Goal: Communication & Community: Answer question/provide support

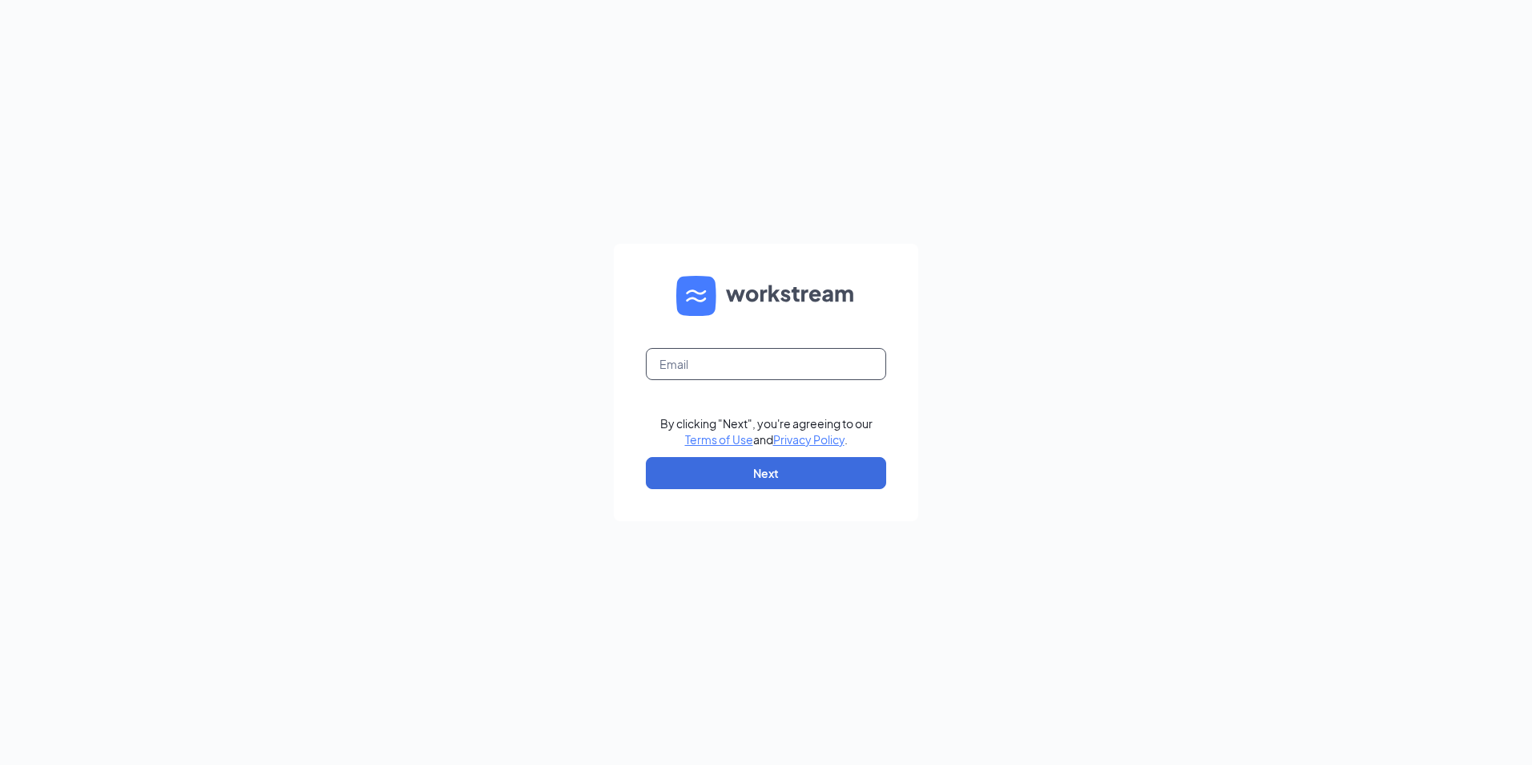
click at [737, 368] on input "text" at bounding box center [766, 364] width 240 height 32
type input "ljs70145@ljsilvers.com"
click at [748, 482] on button "Next" at bounding box center [766, 473] width 240 height 32
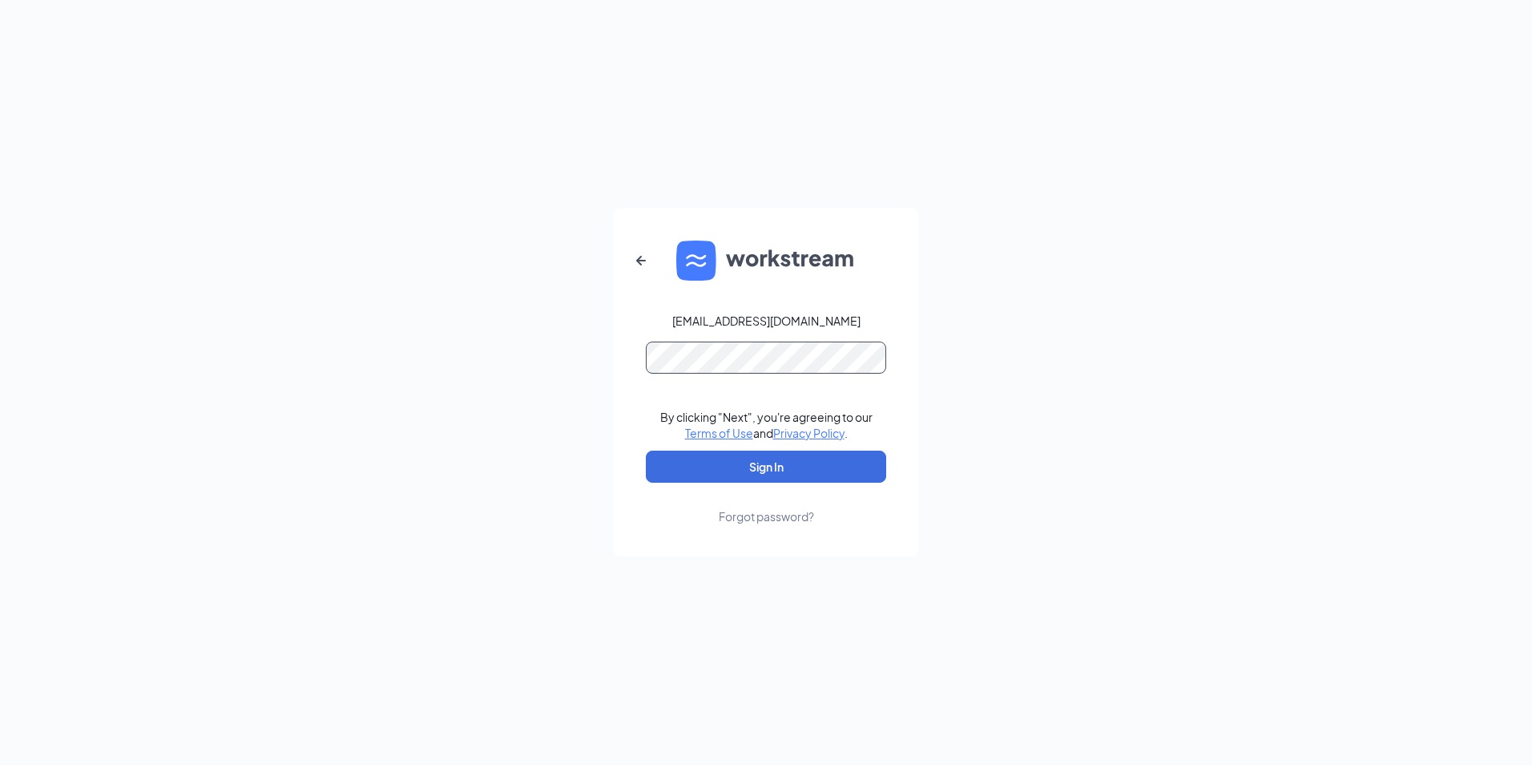
click at [646, 450] on button "Sign In" at bounding box center [766, 466] width 240 height 32
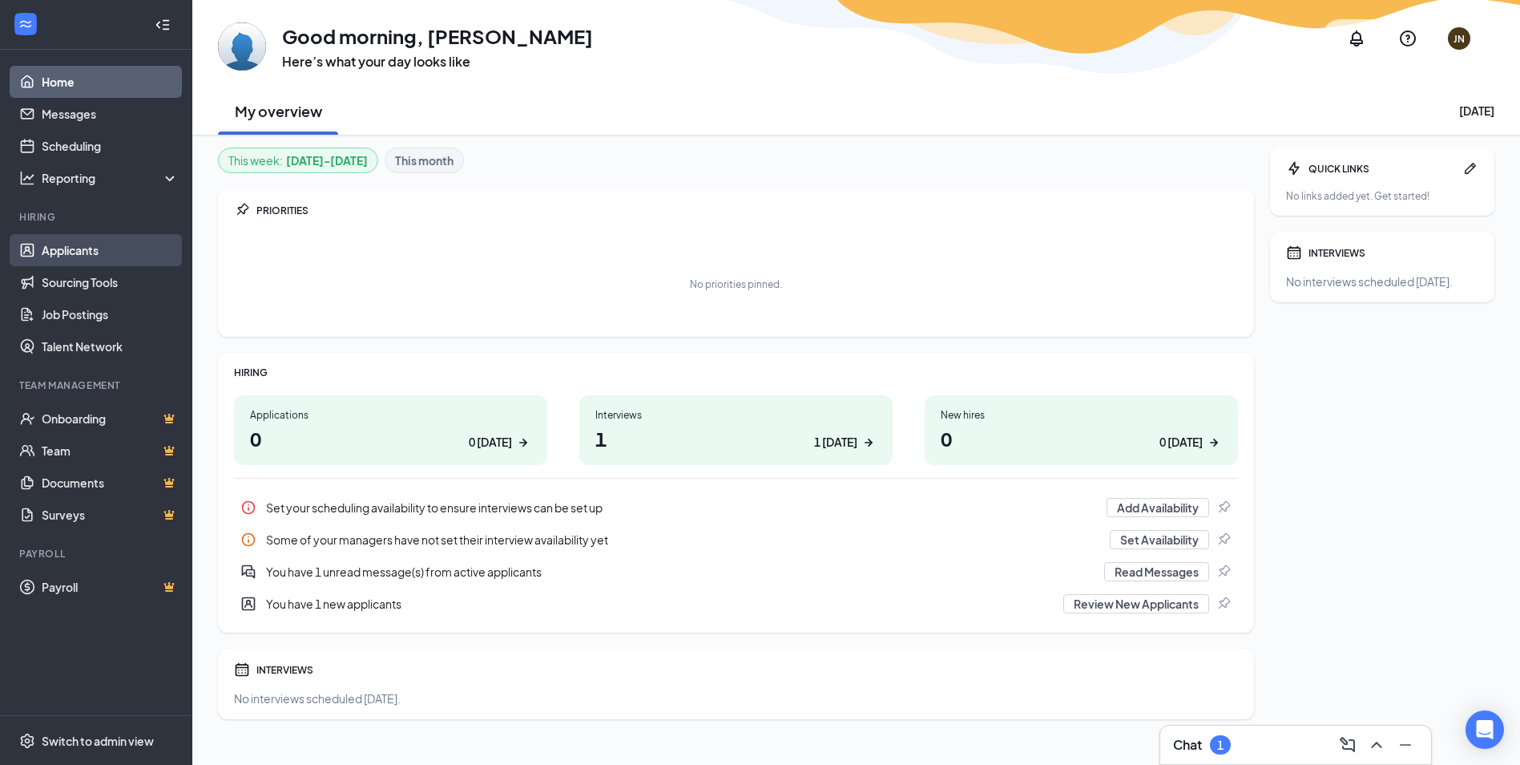
click at [42, 251] on link "Applicants" at bounding box center [110, 250] width 137 height 32
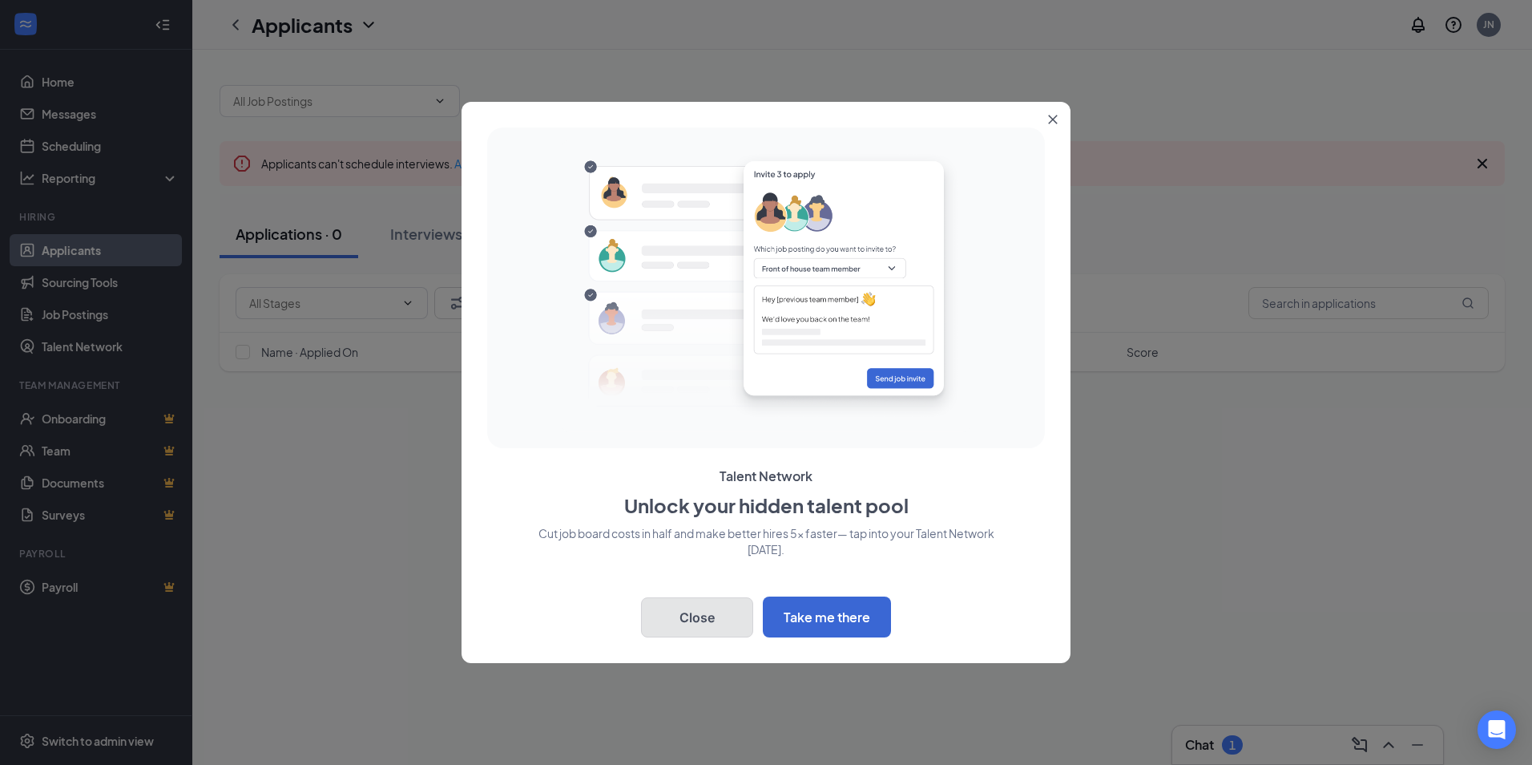
click at [704, 627] on button "Close" at bounding box center [697, 617] width 112 height 40
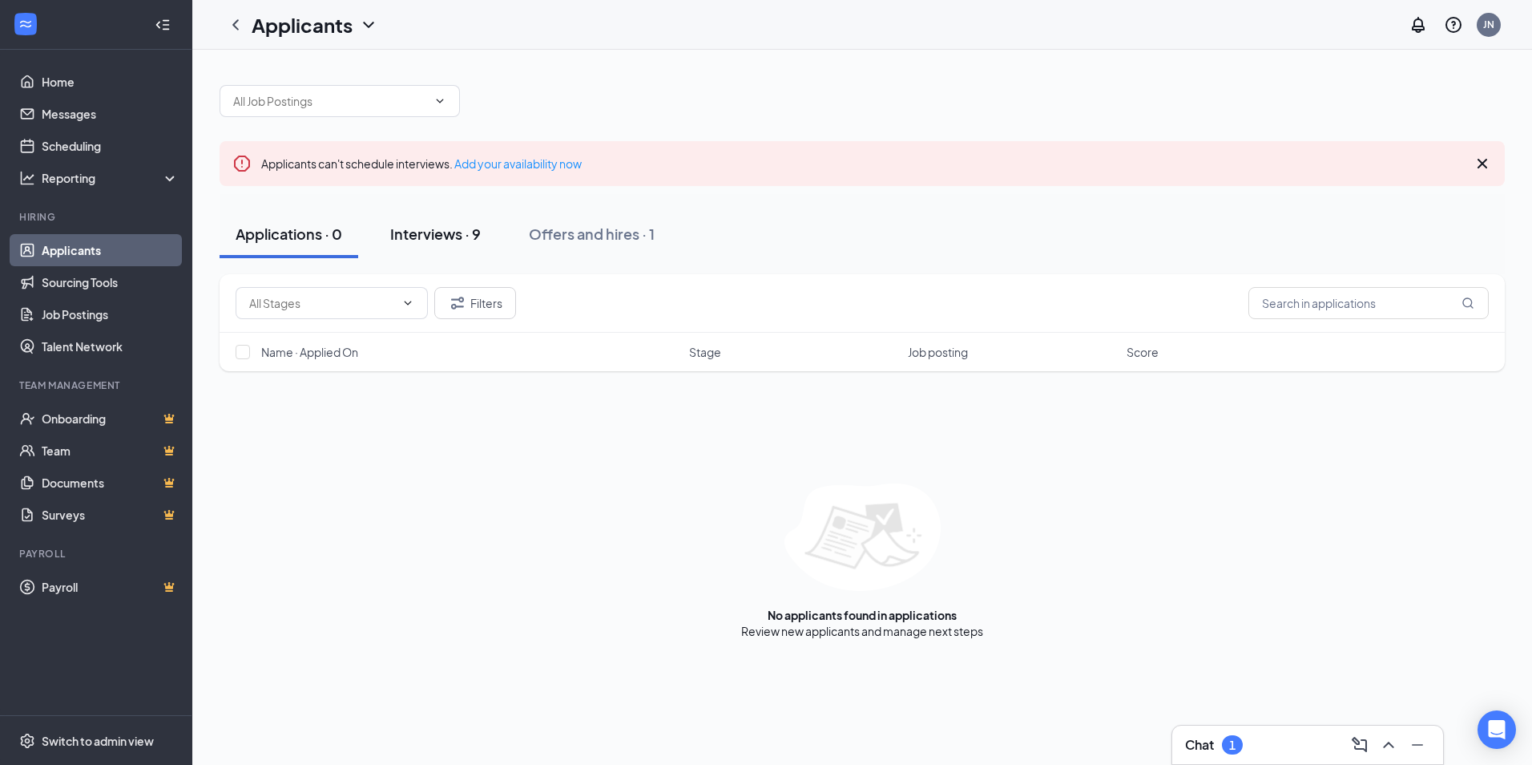
click at [426, 227] on div "Interviews · 9" at bounding box center [435, 234] width 91 height 20
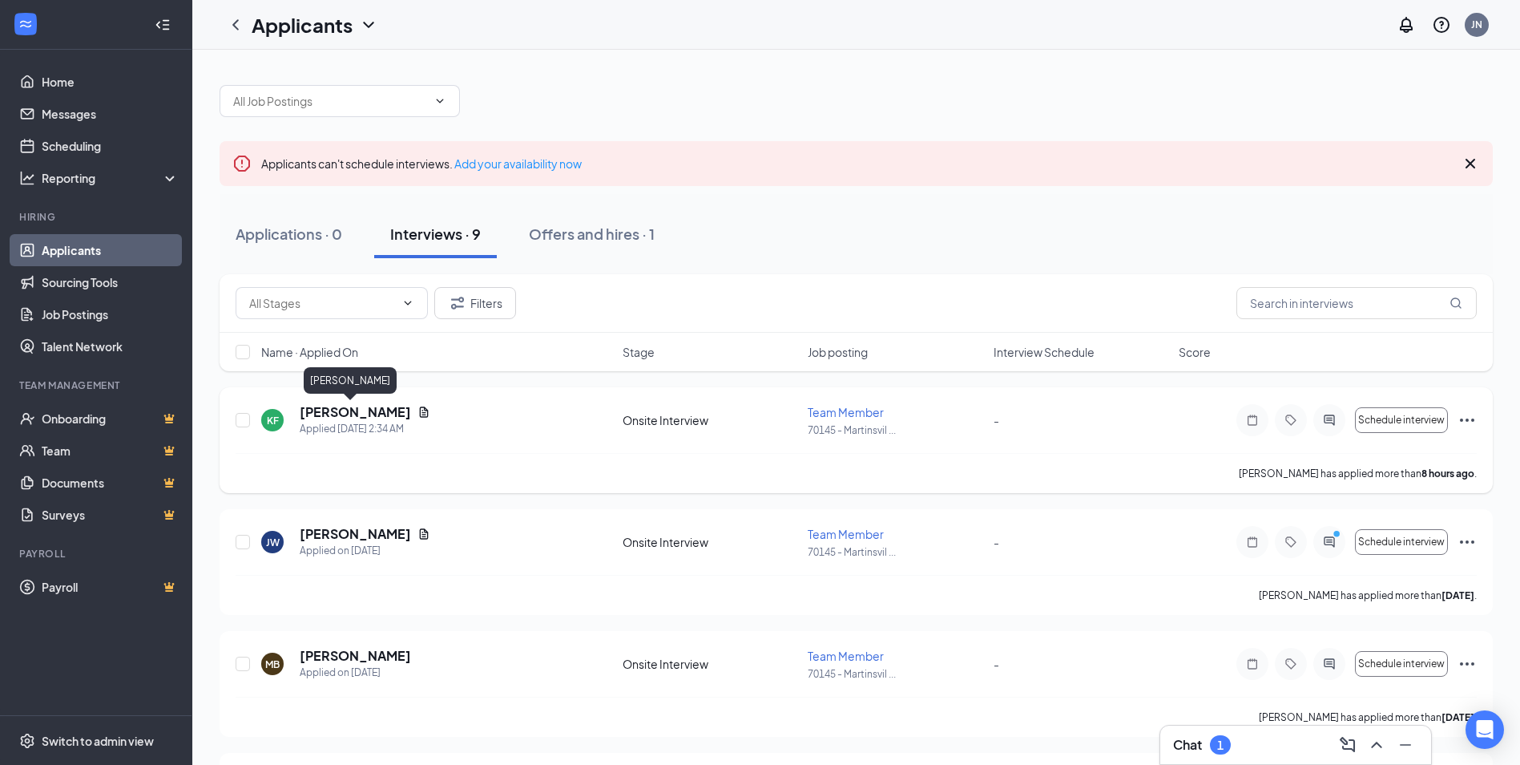
click at [349, 413] on h5 "[PERSON_NAME]" at bounding box center [355, 412] width 111 height 18
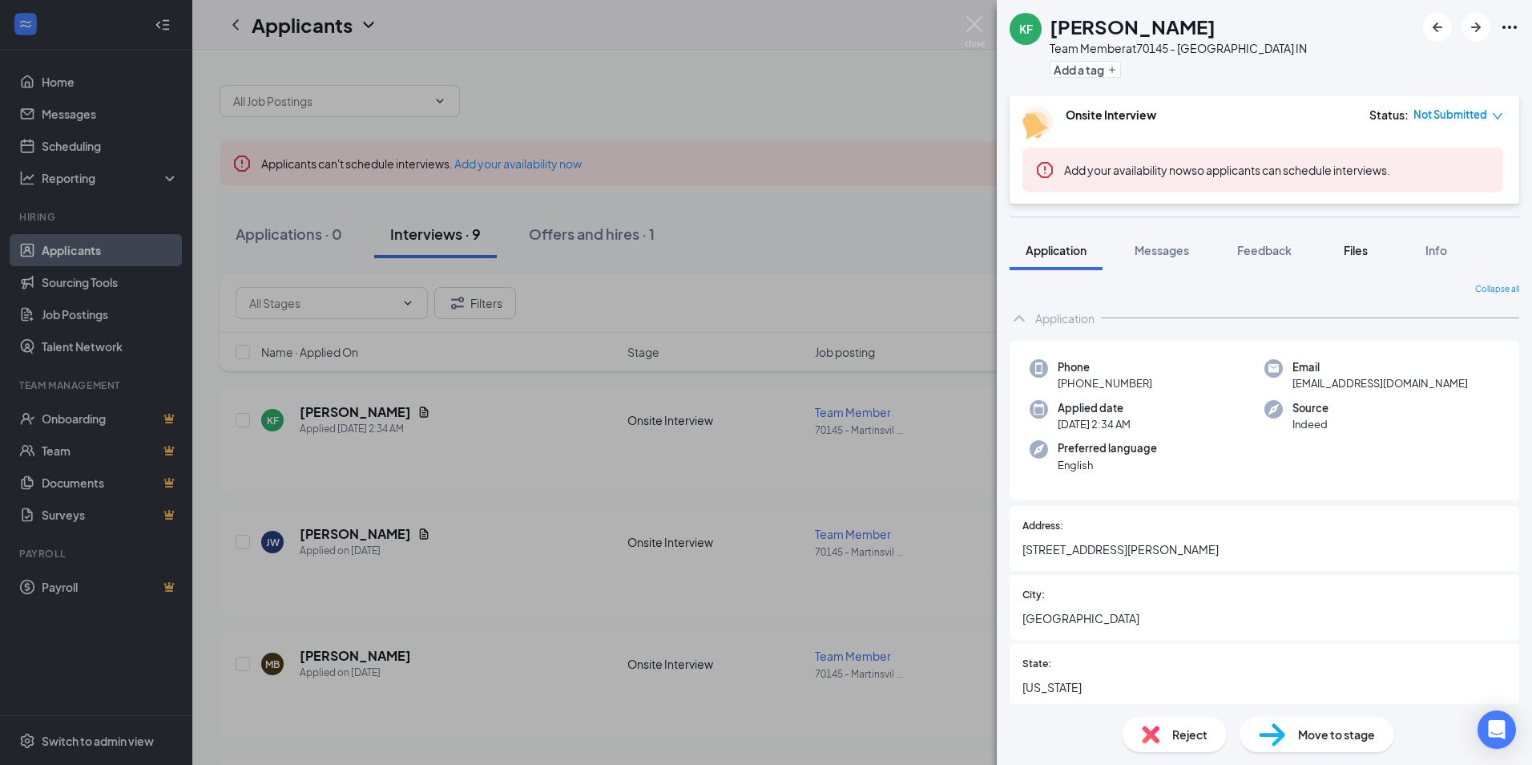
click at [1368, 249] on span "Files" at bounding box center [1356, 250] width 24 height 14
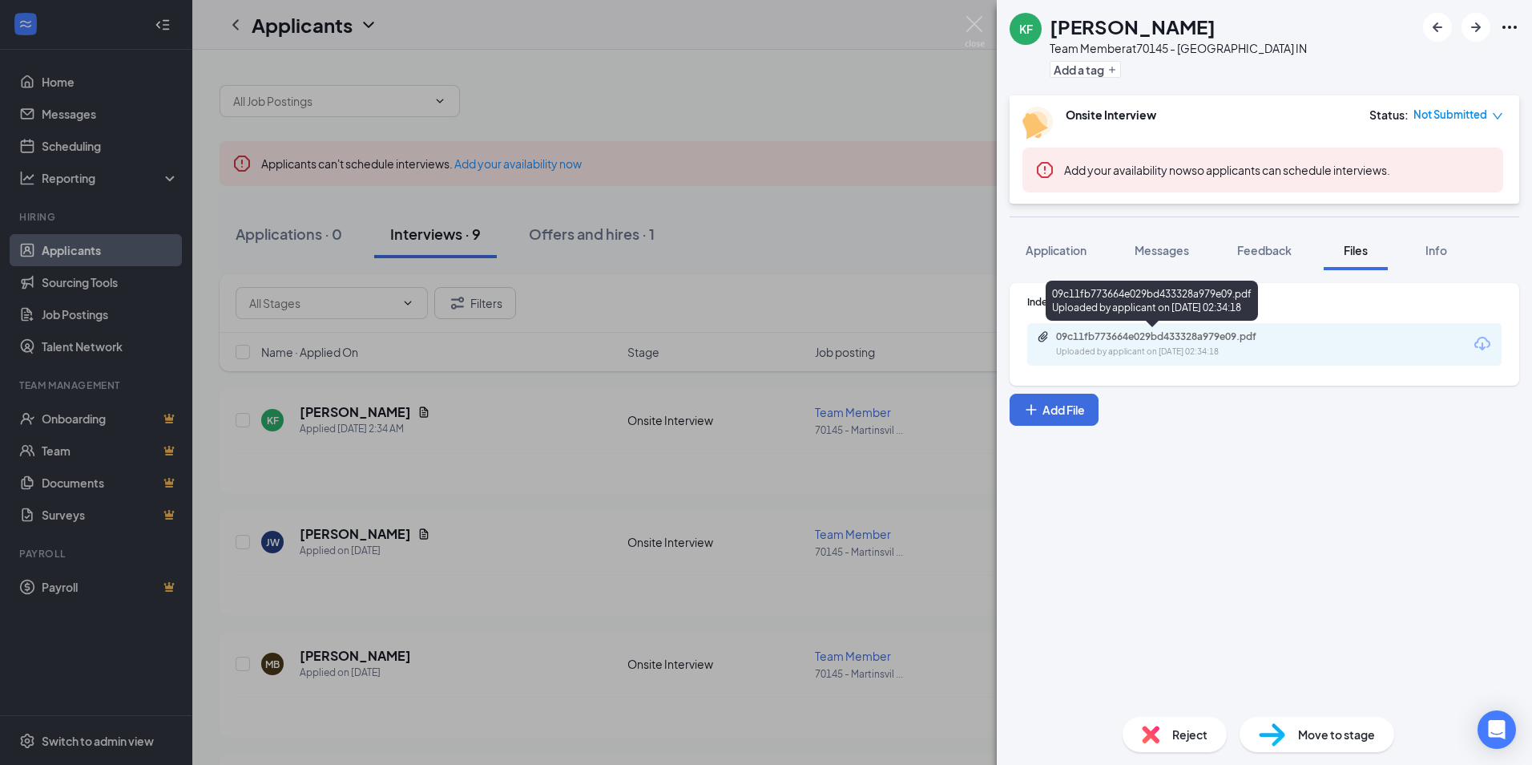
click at [1144, 345] on div "Uploaded by applicant on [DATE] 02:34:18" at bounding box center [1176, 351] width 240 height 13
click at [519, 412] on div "[PERSON_NAME] Team Member at 70145 - [GEOGRAPHIC_DATA] IN Add a tag Onsite Inte…" at bounding box center [766, 382] width 1532 height 765
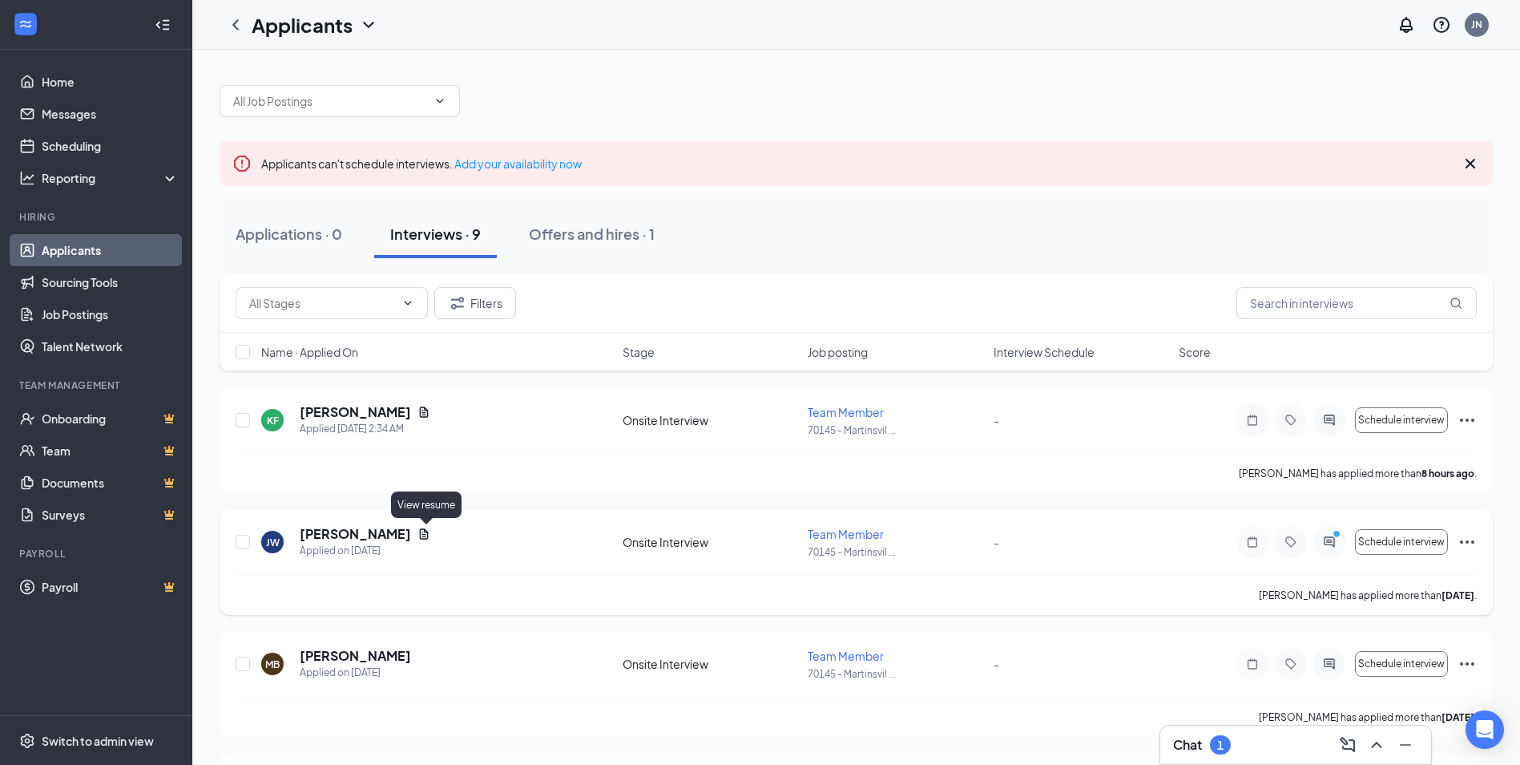
click at [427, 536] on icon "Document" at bounding box center [424, 533] width 9 height 10
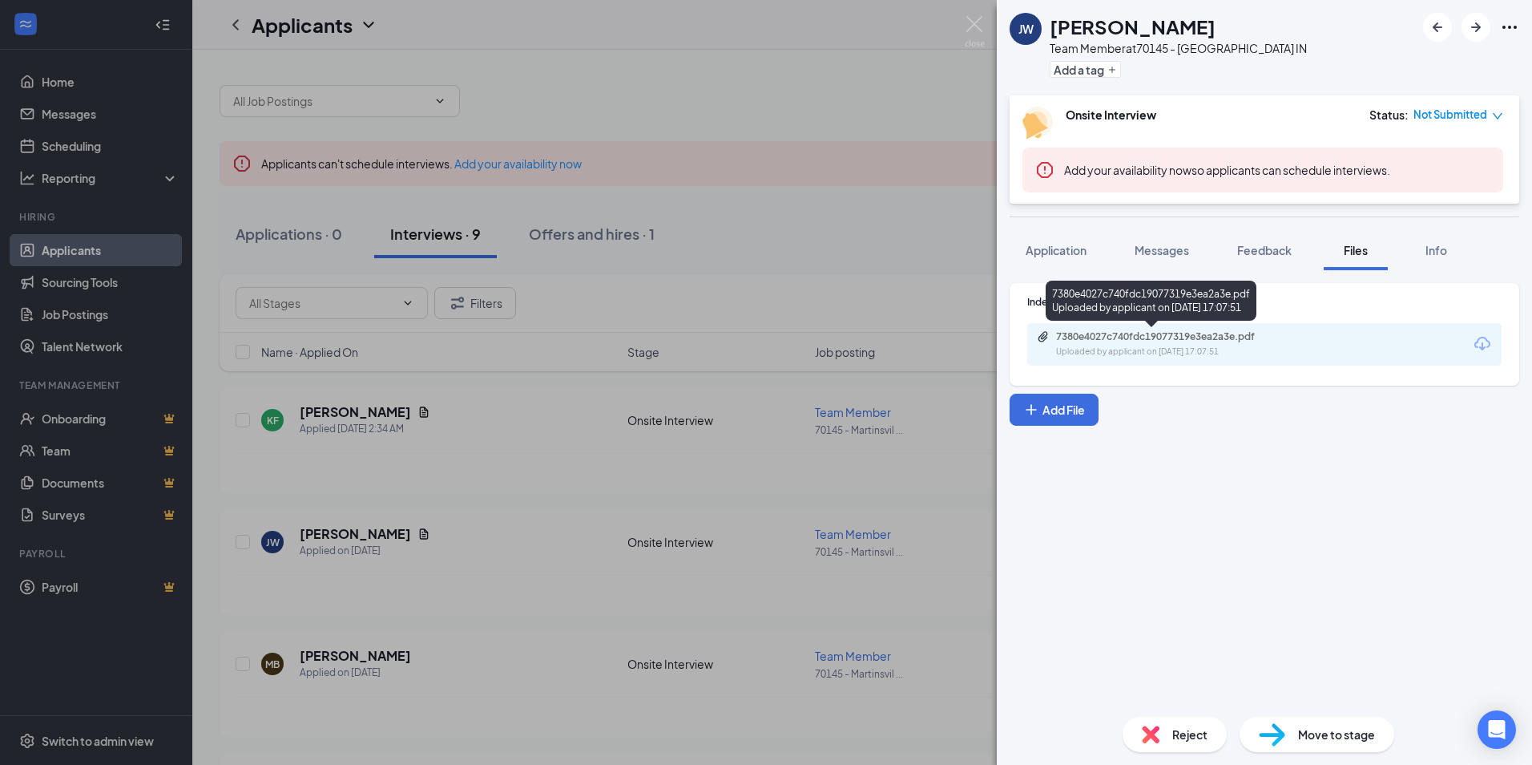
click at [1182, 344] on div "7380e4027c740fdc19077319e3ea2a3e.pdf Uploaded by applicant on [DATE] 17:07:51" at bounding box center [1167, 344] width 260 height 28
click at [600, 63] on div "[PERSON_NAME] Team Member at 70145 - [GEOGRAPHIC_DATA] IN Add a tag Onsite Inte…" at bounding box center [766, 382] width 1532 height 765
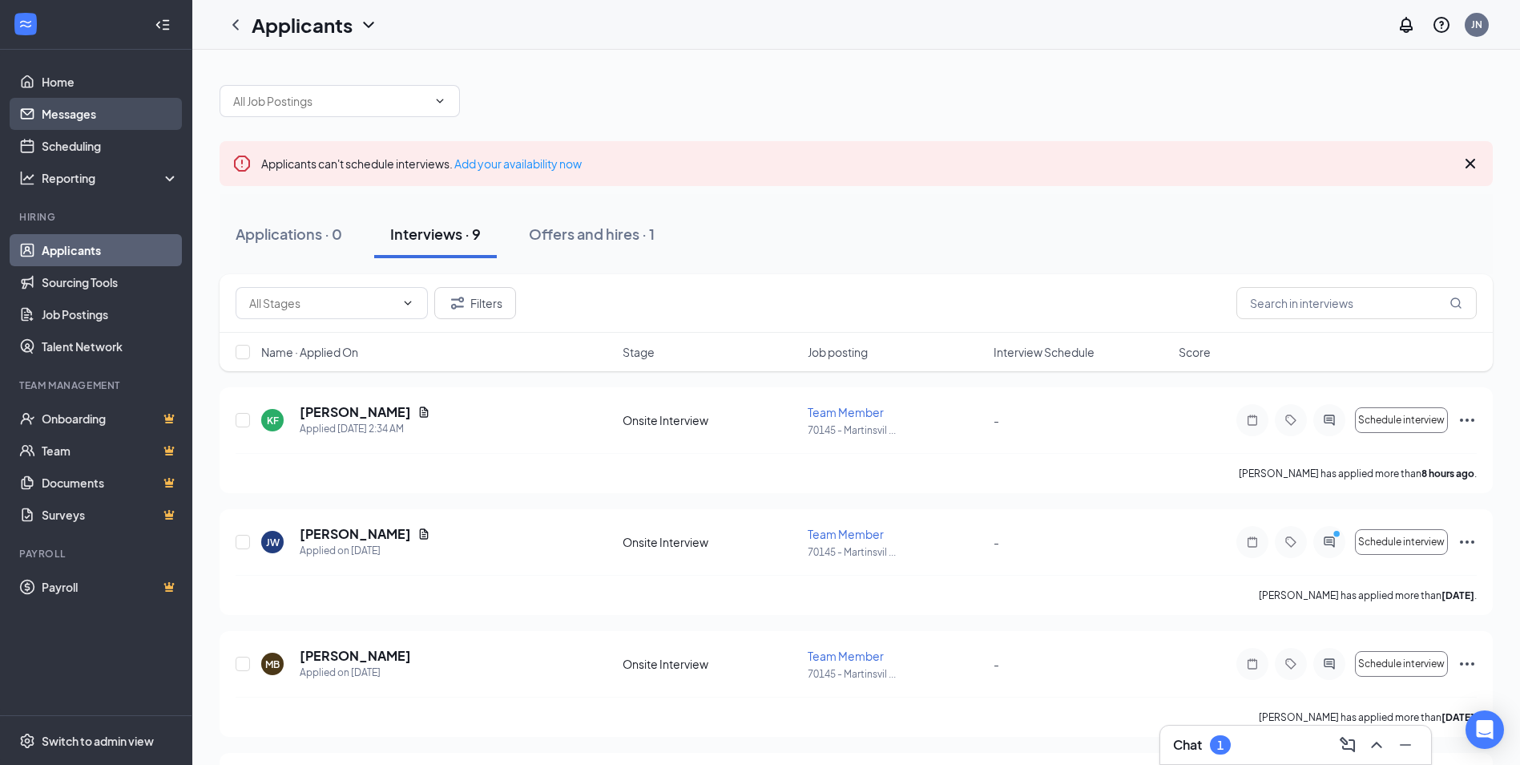
click at [75, 115] on link "Messages" at bounding box center [110, 114] width 137 height 32
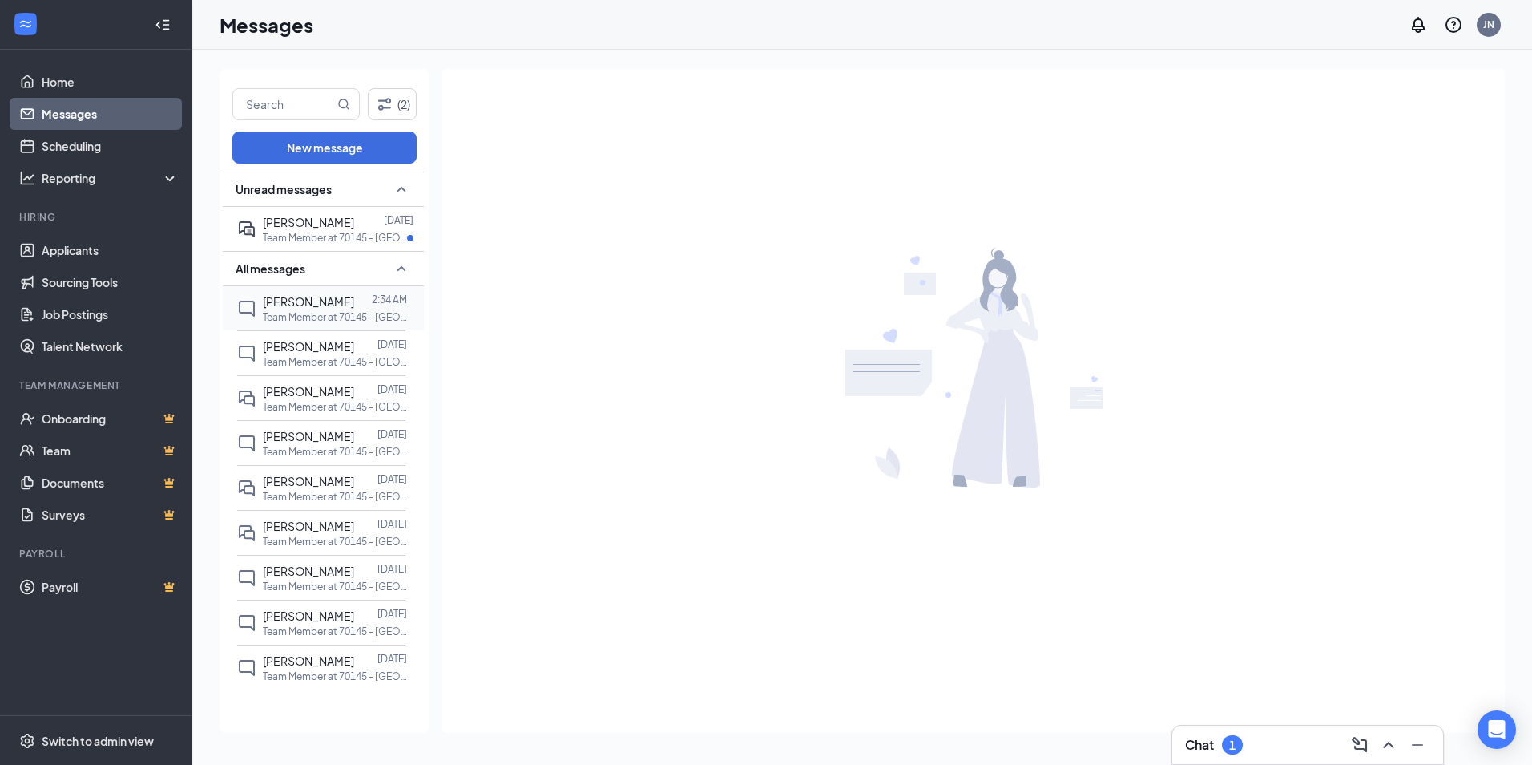
click at [321, 307] on span "[PERSON_NAME]" at bounding box center [308, 301] width 91 height 14
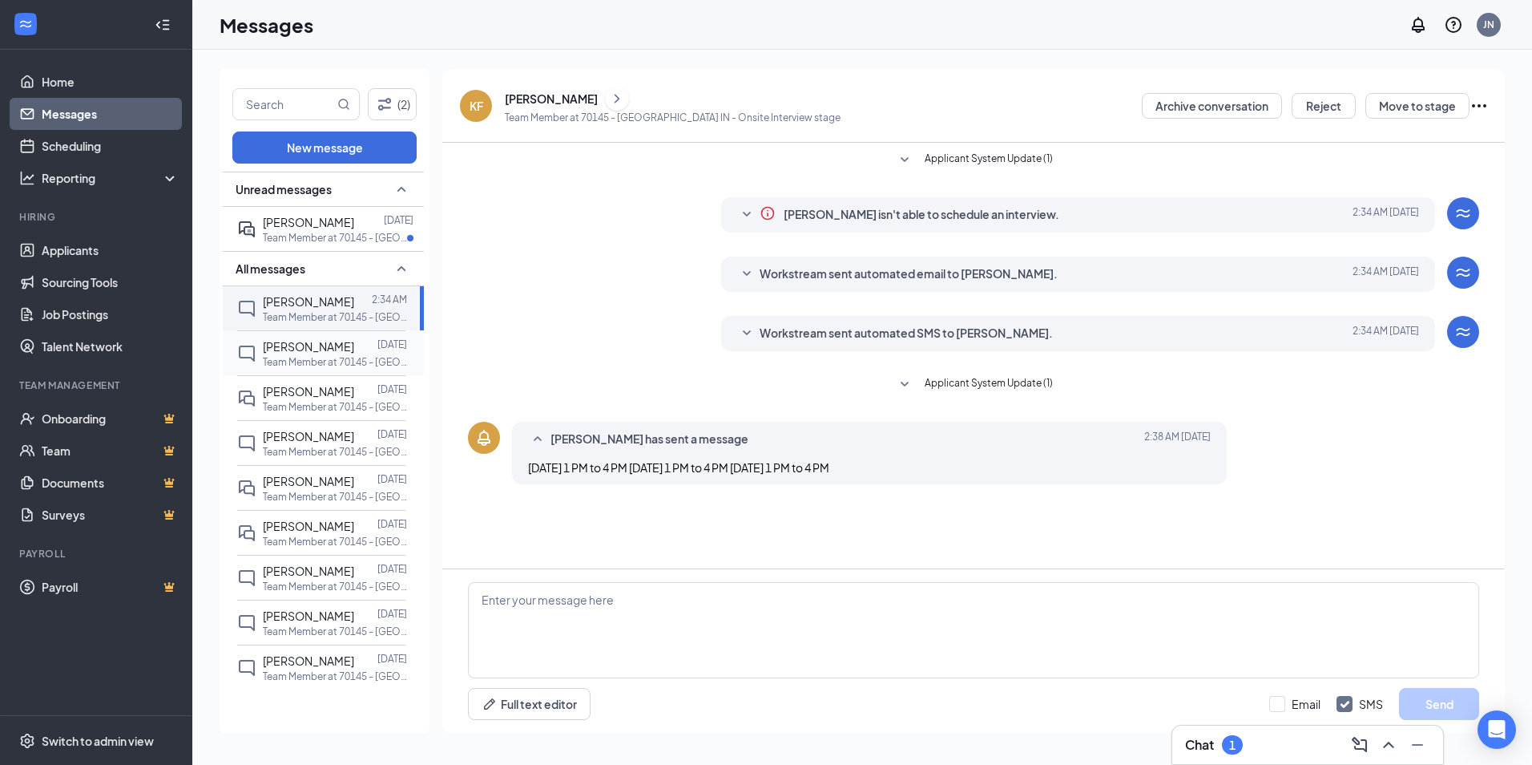
click at [324, 362] on p "Team Member at 70145 - [GEOGRAPHIC_DATA] IN" at bounding box center [335, 362] width 144 height 14
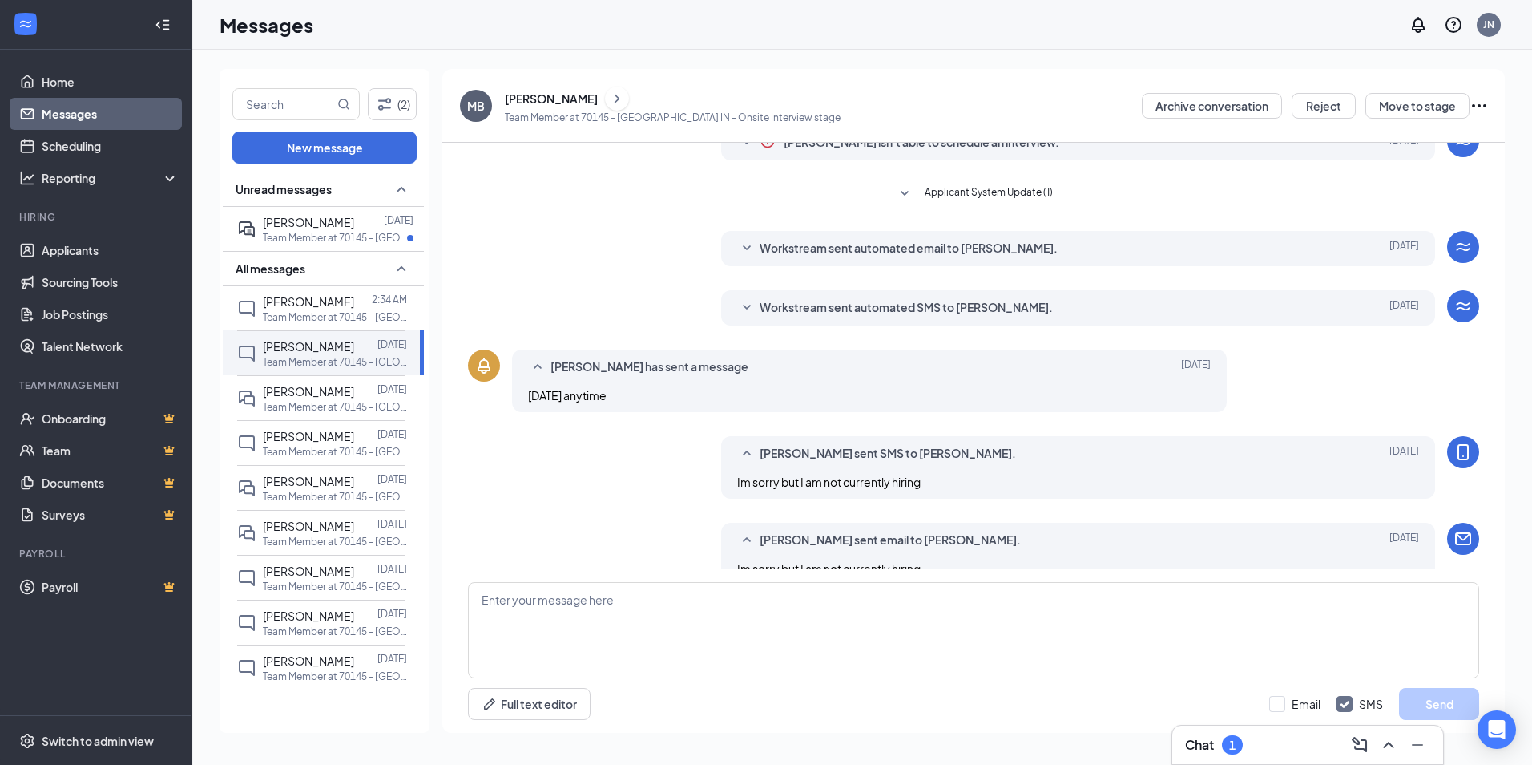
scroll to position [105, 0]
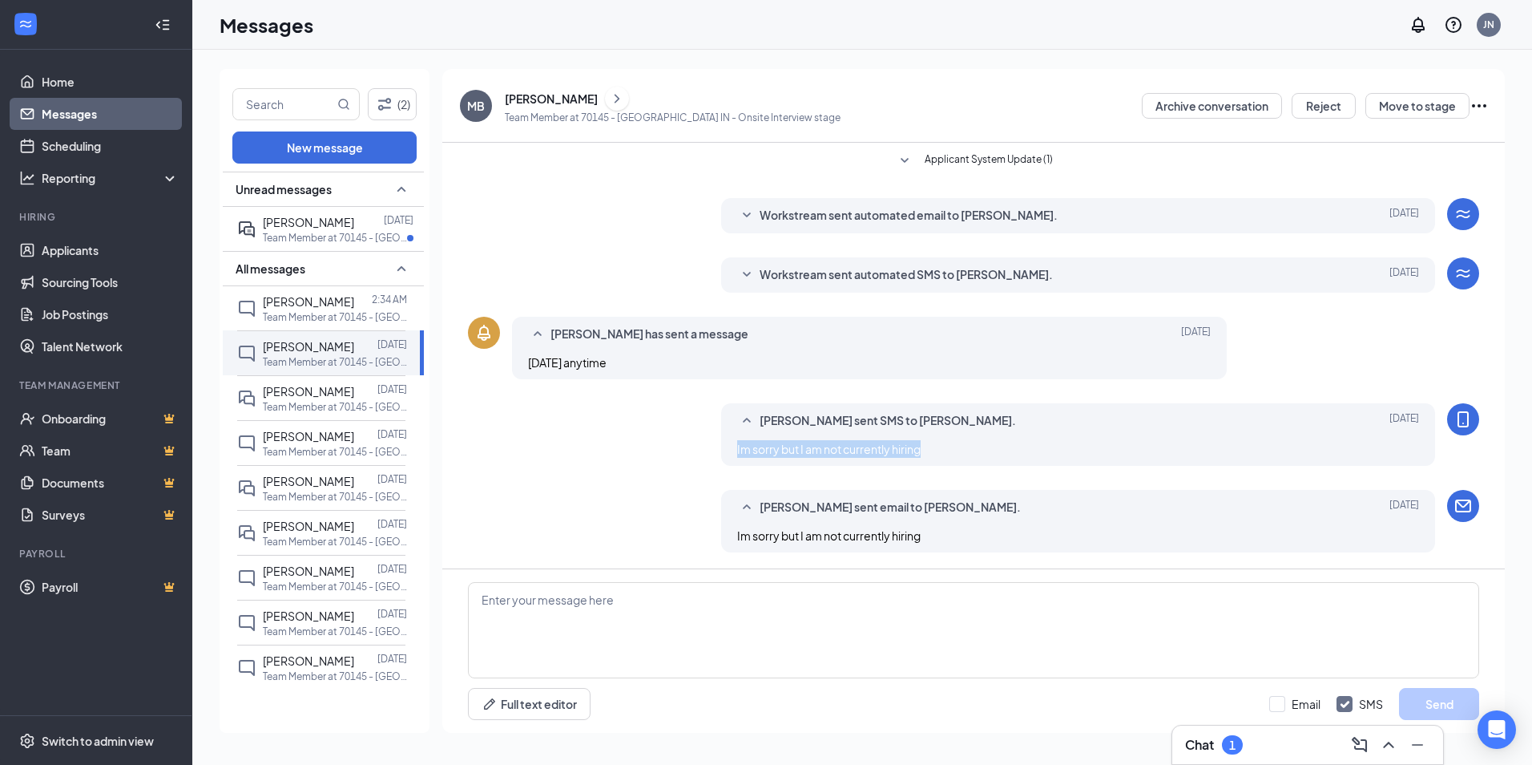
drag, startPoint x: 939, startPoint y: 449, endPoint x: 735, endPoint y: 458, distance: 203.8
click at [735, 458] on div "[PERSON_NAME] sent SMS to [PERSON_NAME]. [DATE] Im sorry but I am not currently…" at bounding box center [1078, 434] width 715 height 63
drag, startPoint x: 735, startPoint y: 458, endPoint x: 742, endPoint y: 454, distance: 8.3
copy span "Im sorry but I am not currently hiring"
click at [354, 309] on div at bounding box center [363, 302] width 18 height 18
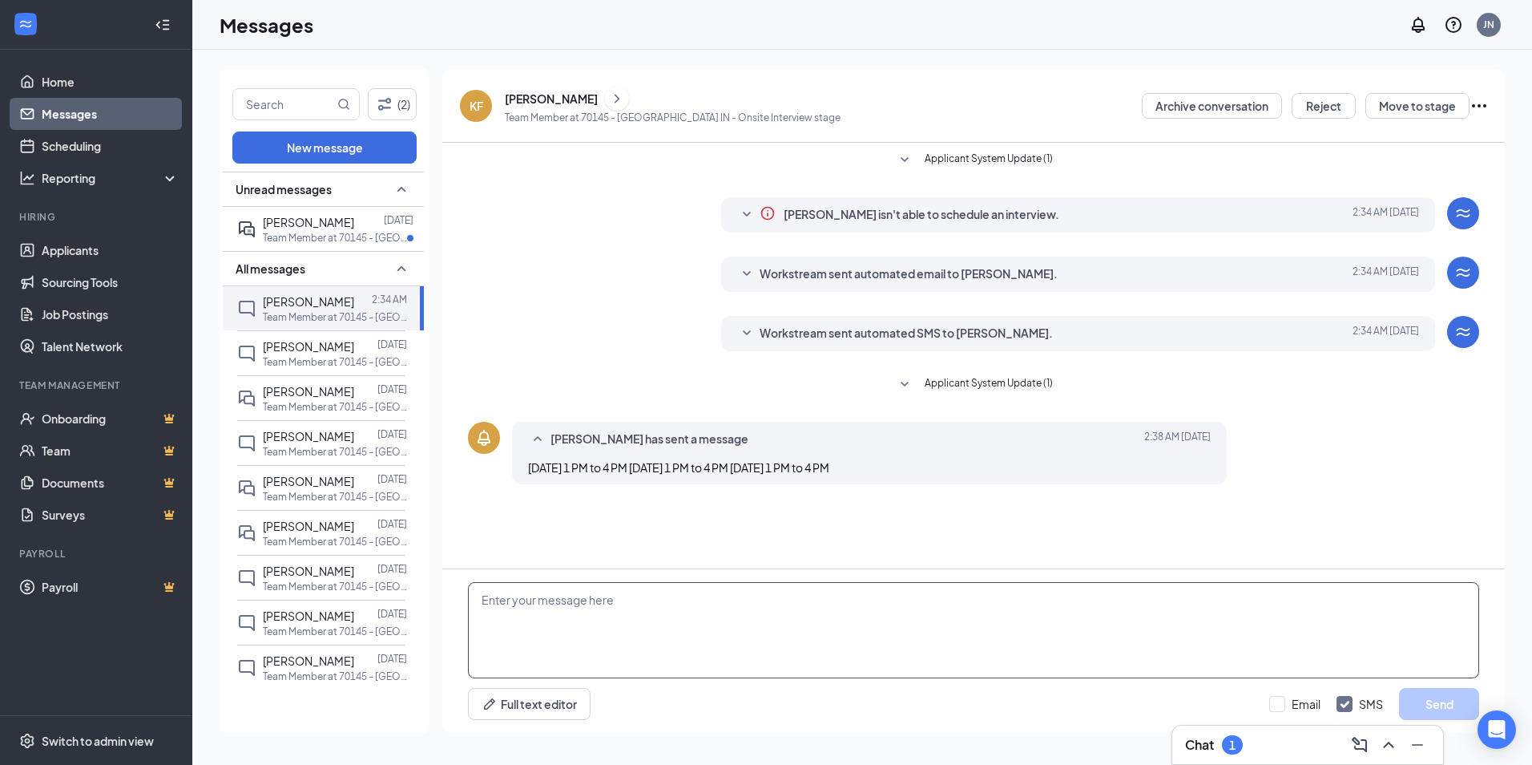
click at [842, 608] on textarea at bounding box center [973, 630] width 1011 height 96
paste textarea "Im sorry but I am not currently hiring"
type textarea "Im sorry but I am not currently hiring"
click at [1450, 705] on button "Send" at bounding box center [1439, 704] width 80 height 32
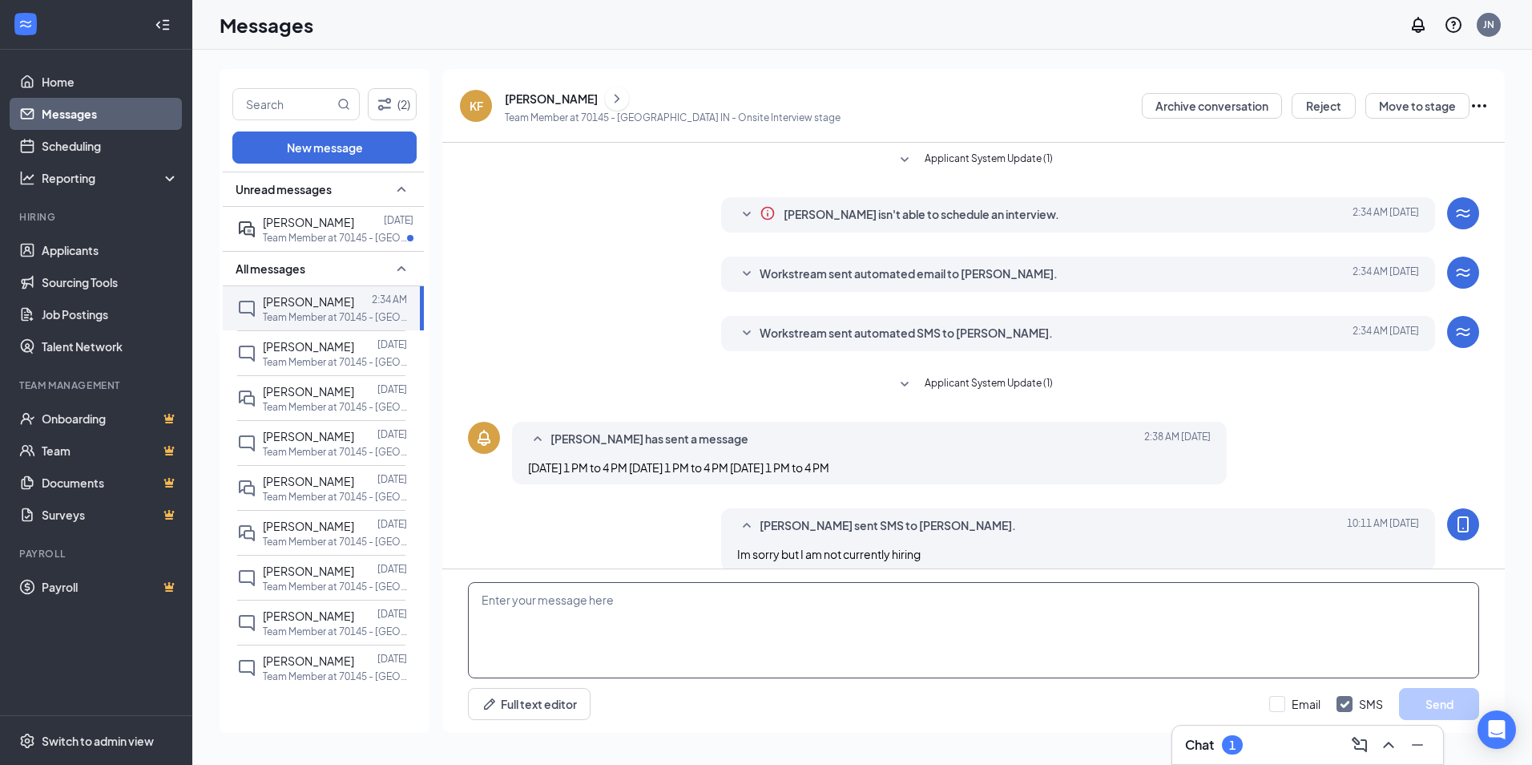
scroll to position [18, 0]
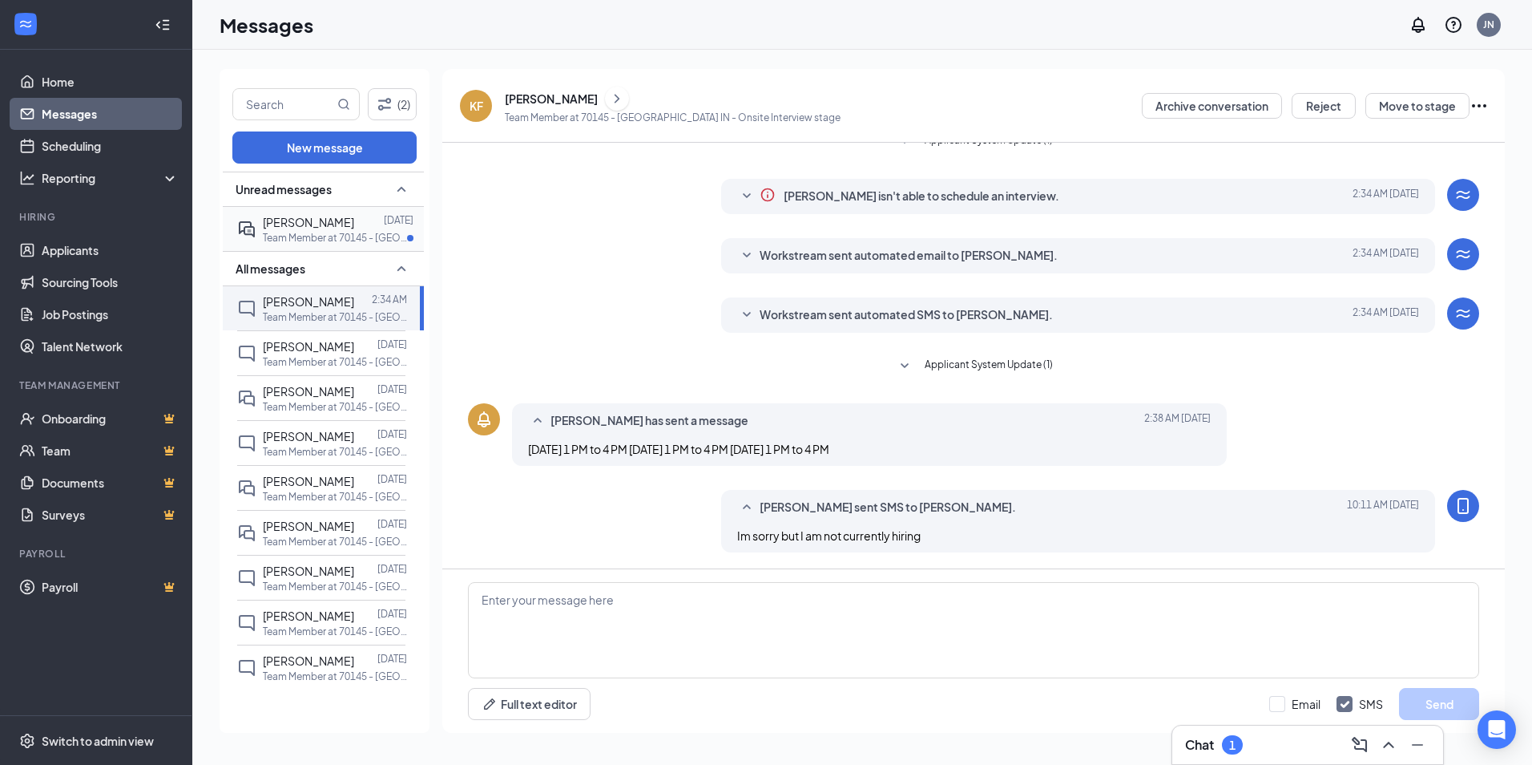
click at [327, 219] on span "[PERSON_NAME]" at bounding box center [308, 222] width 91 height 14
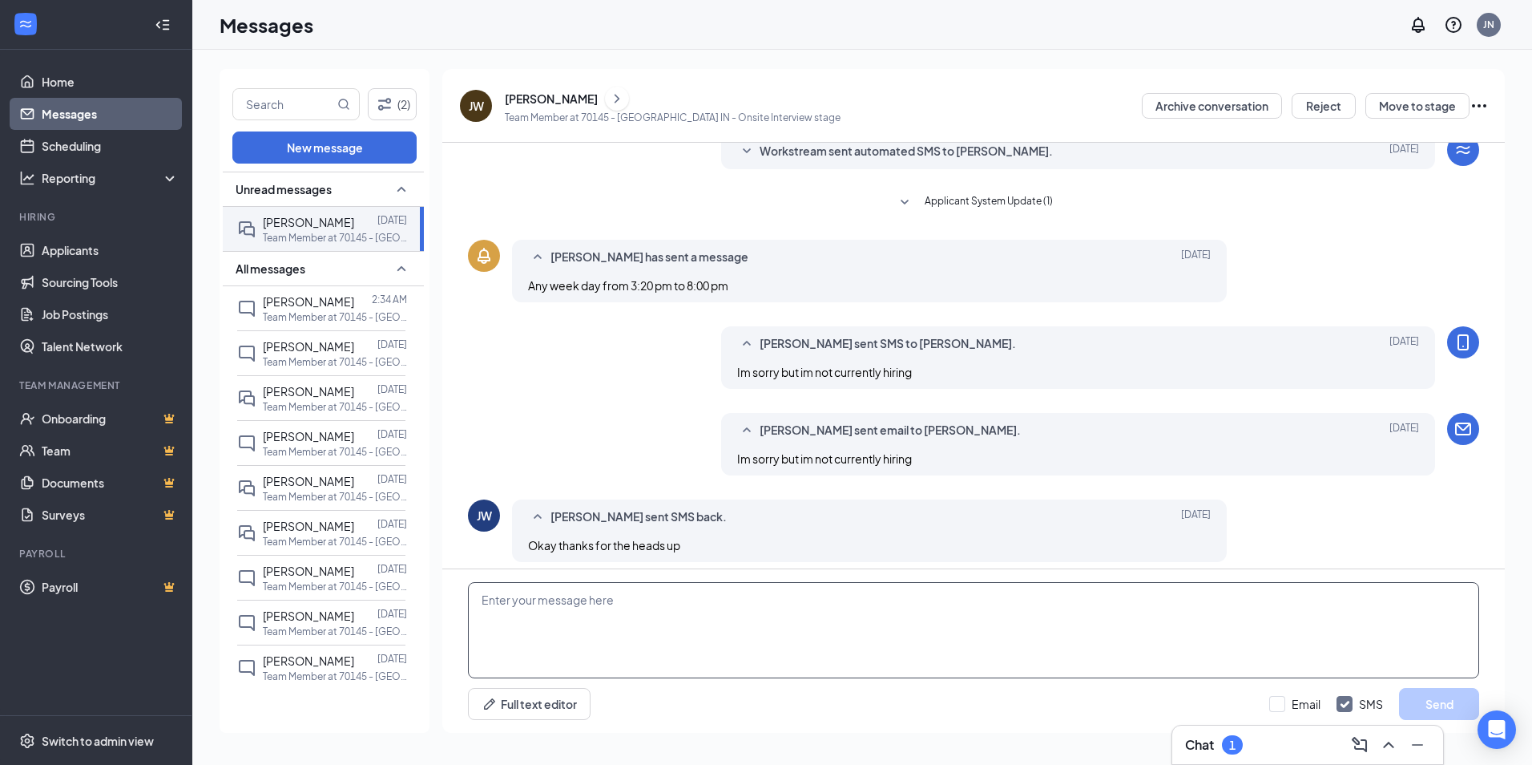
scroll to position [192, 0]
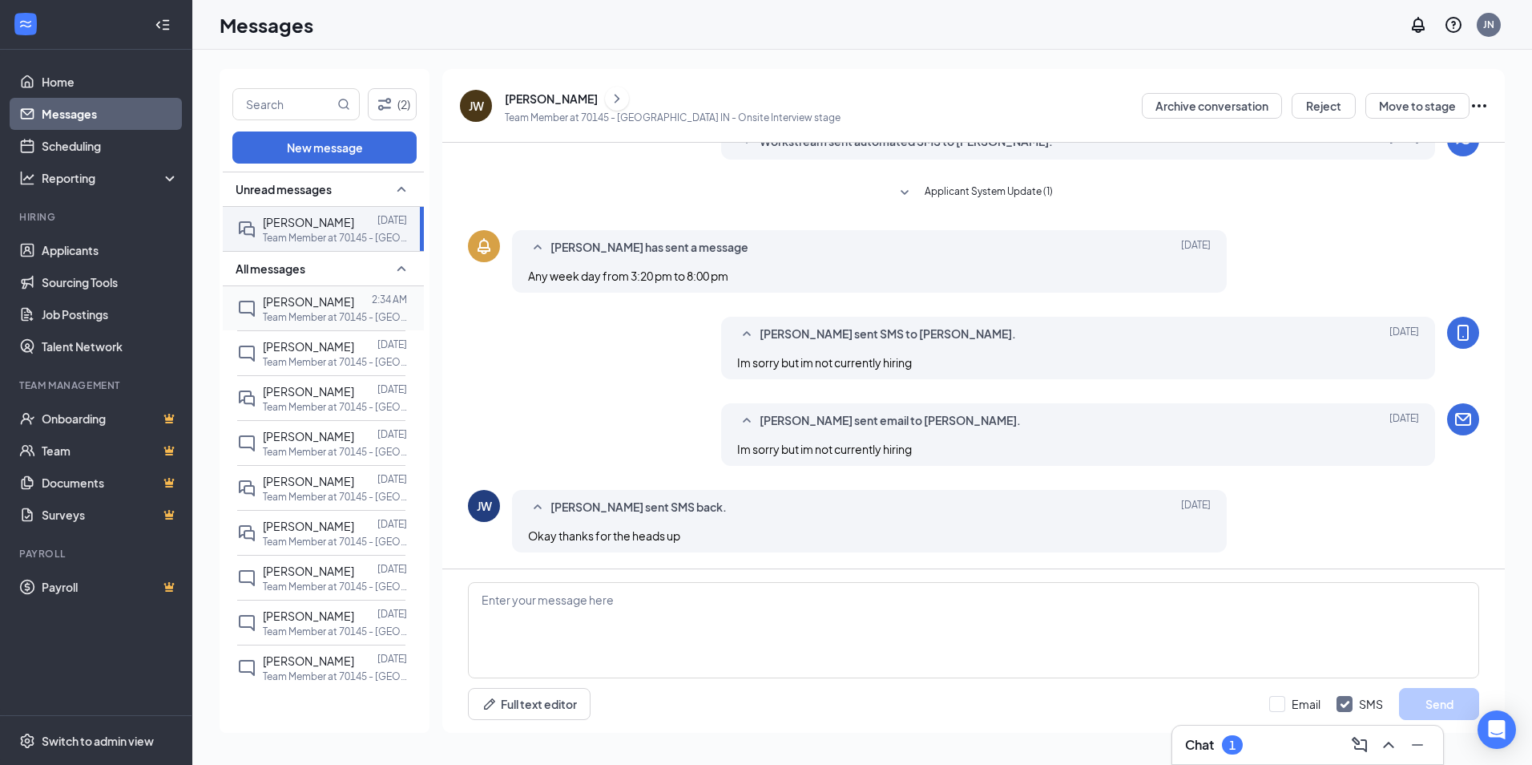
click at [309, 310] on p "Team Member at 70145 - [GEOGRAPHIC_DATA] IN" at bounding box center [335, 317] width 144 height 14
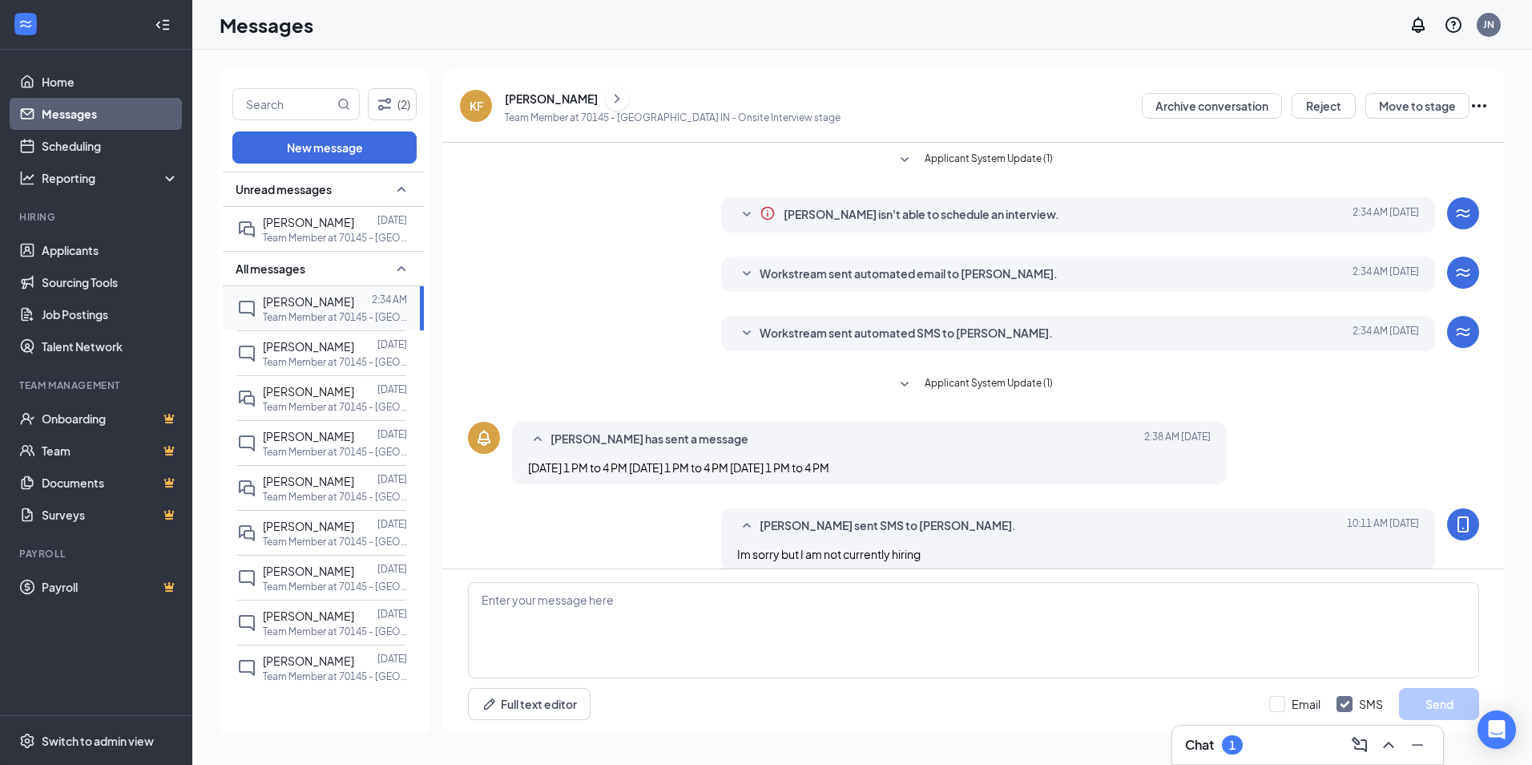
scroll to position [18, 0]
